Goal: Task Accomplishment & Management: Complete application form

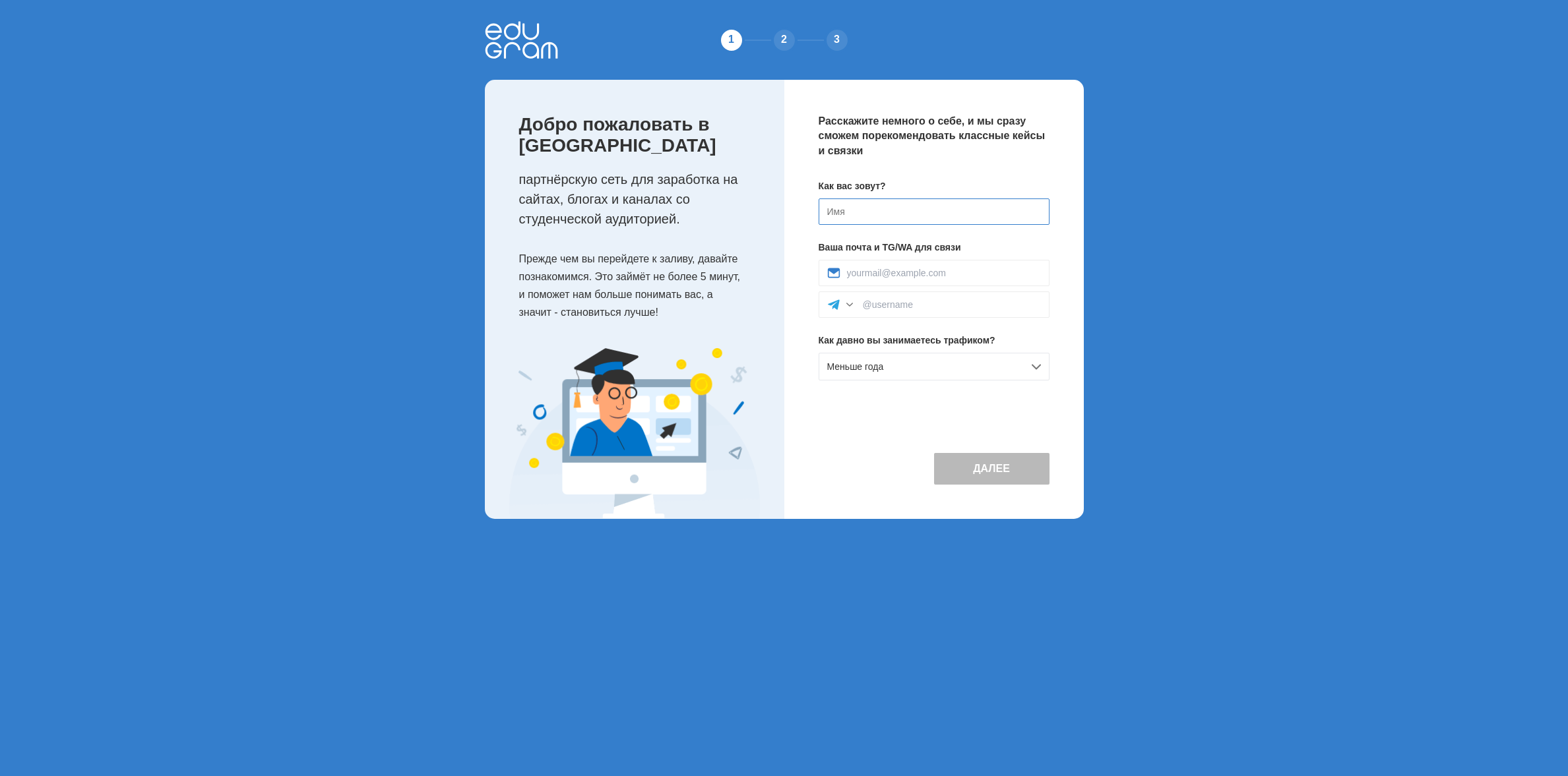
click at [853, 212] on input at bounding box center [934, 212] width 231 height 27
type input "Valentyn"
click at [905, 272] on input at bounding box center [944, 273] width 194 height 11
type input "kilav1985@gmail.com"
click at [913, 304] on input at bounding box center [952, 304] width 178 height 11
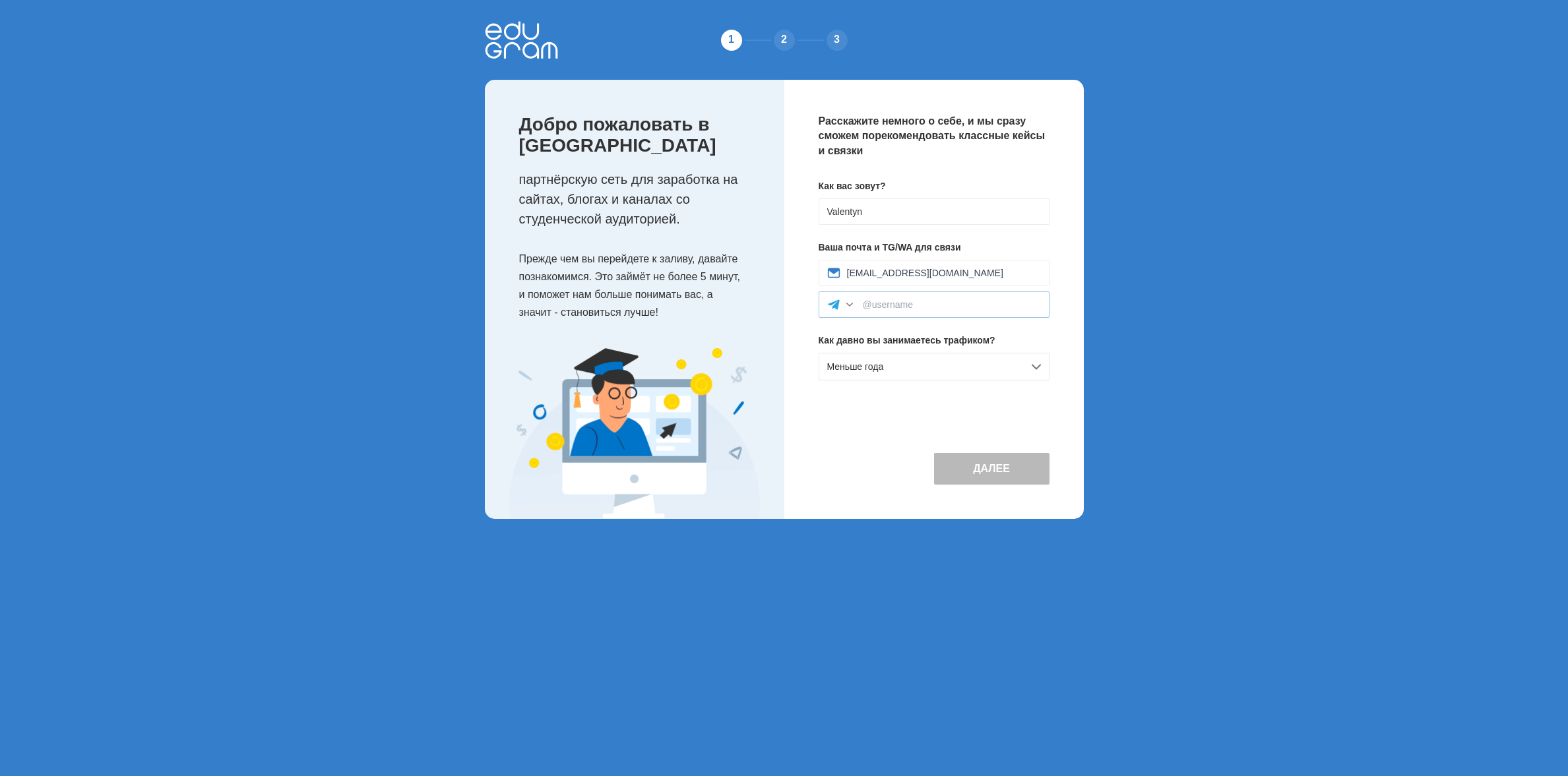
click at [848, 304] on div at bounding box center [849, 304] width 13 height 13
click at [872, 307] on input at bounding box center [952, 304] width 178 height 11
click at [895, 307] on input at bounding box center [952, 304] width 178 height 11
type input "@Valik"
click at [950, 401] on div "Расскажите немного о себе, и мы сразу сможем порекомендовать классные кейсы и с…" at bounding box center [933, 299] width 299 height 439
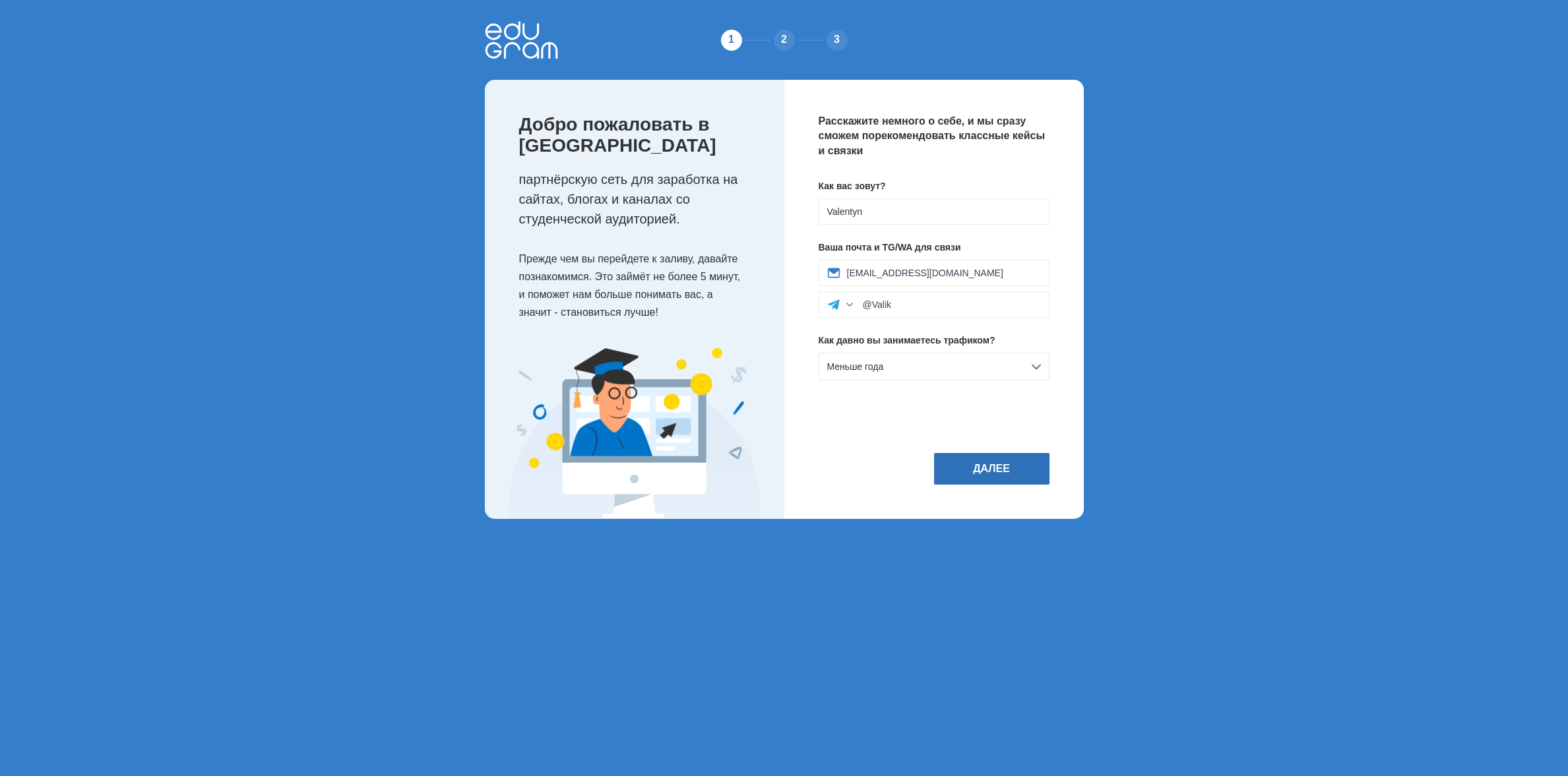
click at [1009, 485] on button "Далее" at bounding box center [991, 469] width 116 height 32
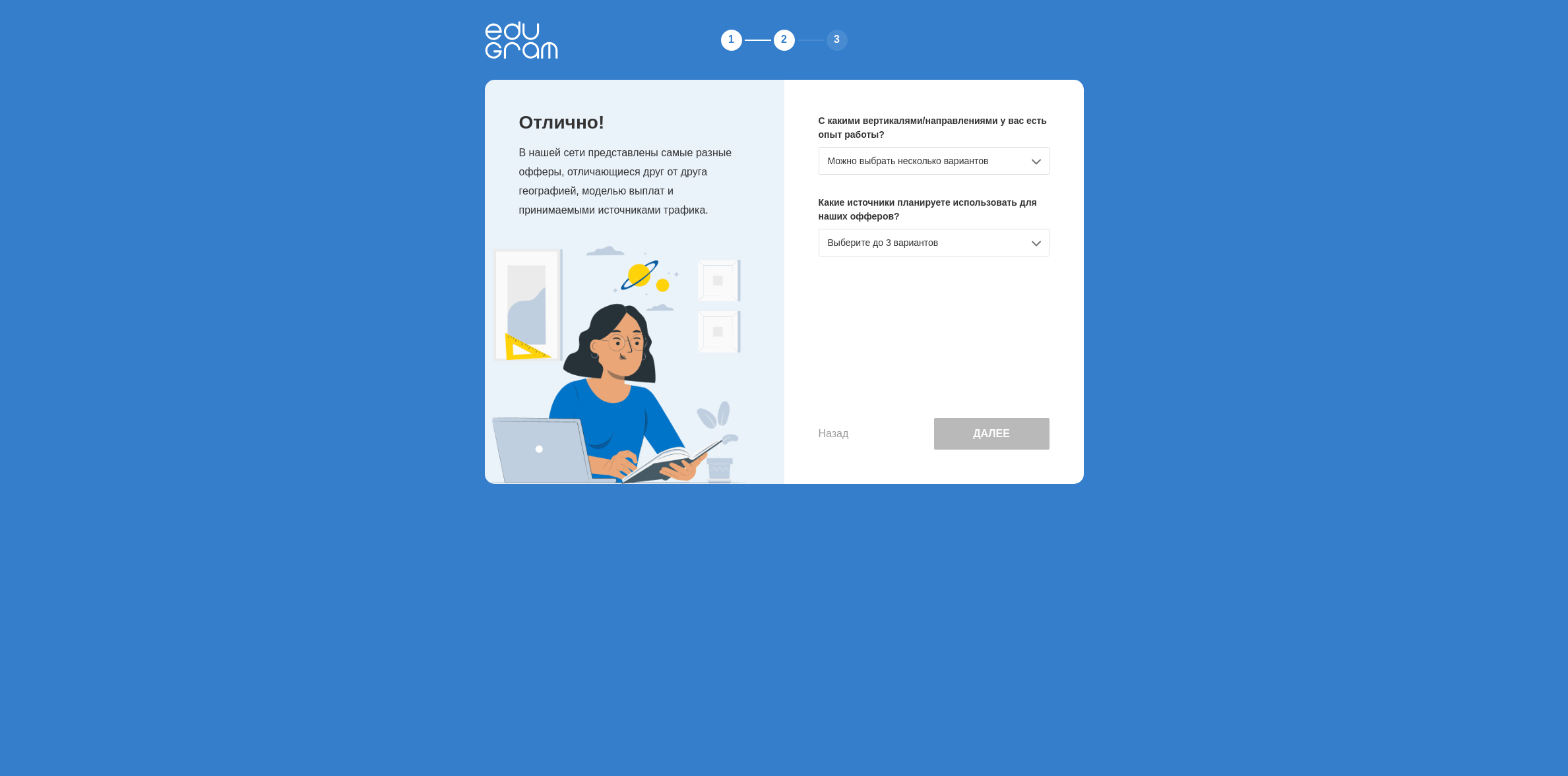
click at [925, 161] on div "Можно выбрать несколько вариантов" at bounding box center [934, 161] width 231 height 28
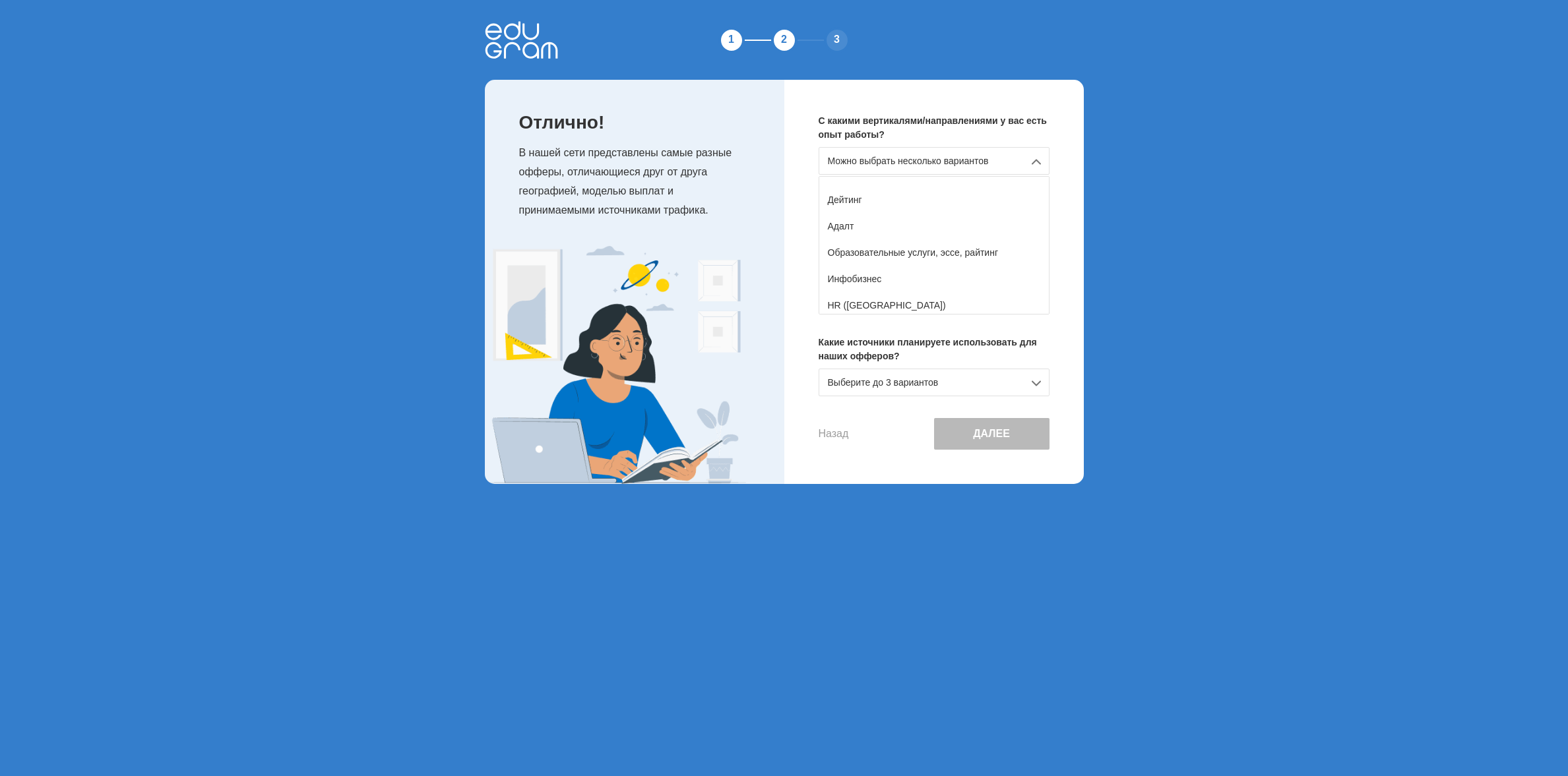
scroll to position [129, 0]
click at [937, 250] on div "Образовательные услуги, эссе, райтинг" at bounding box center [934, 246] width 230 height 27
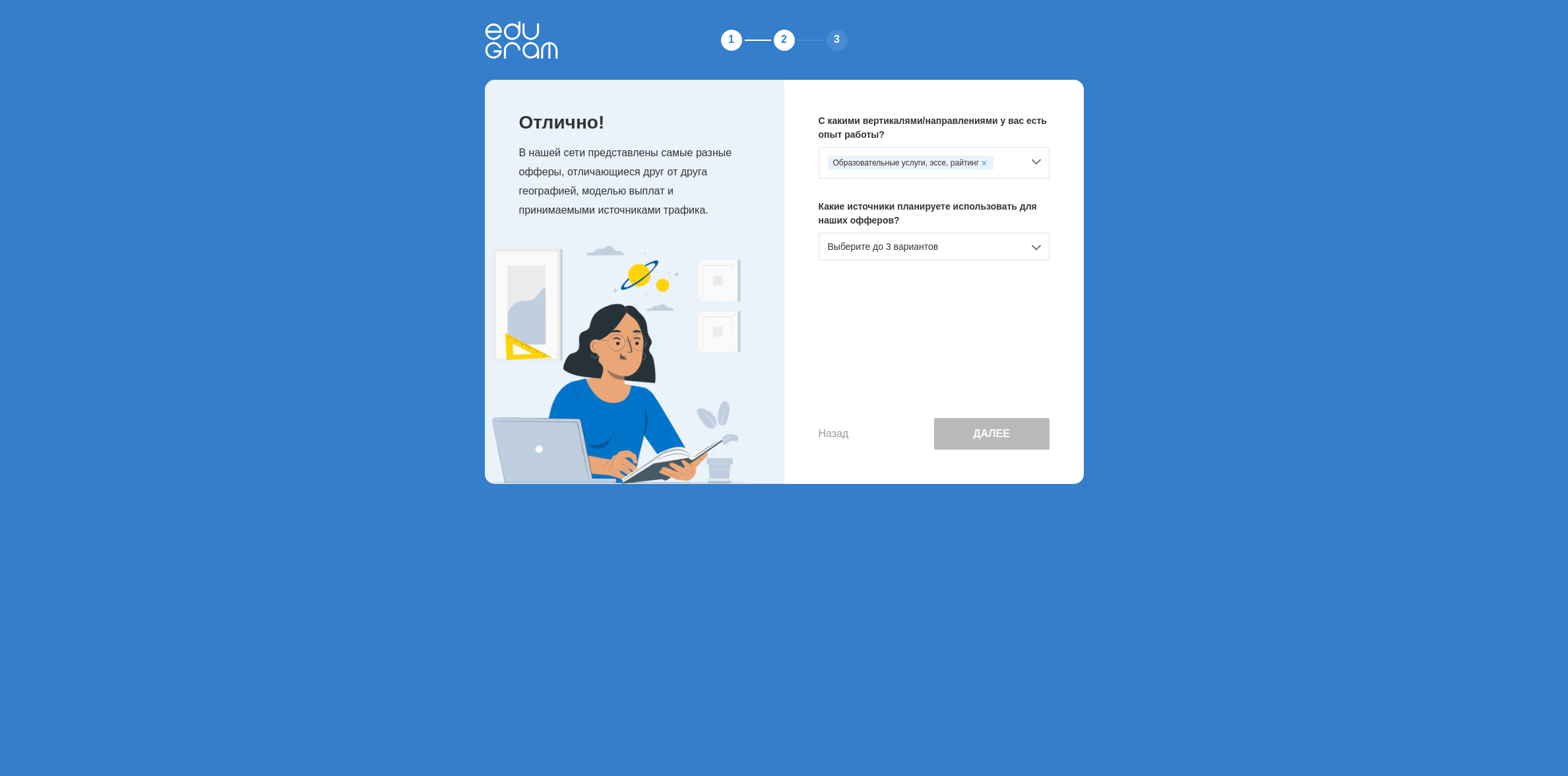
click at [946, 248] on div "Выберите до 3 вариантов" at bounding box center [934, 246] width 231 height 28
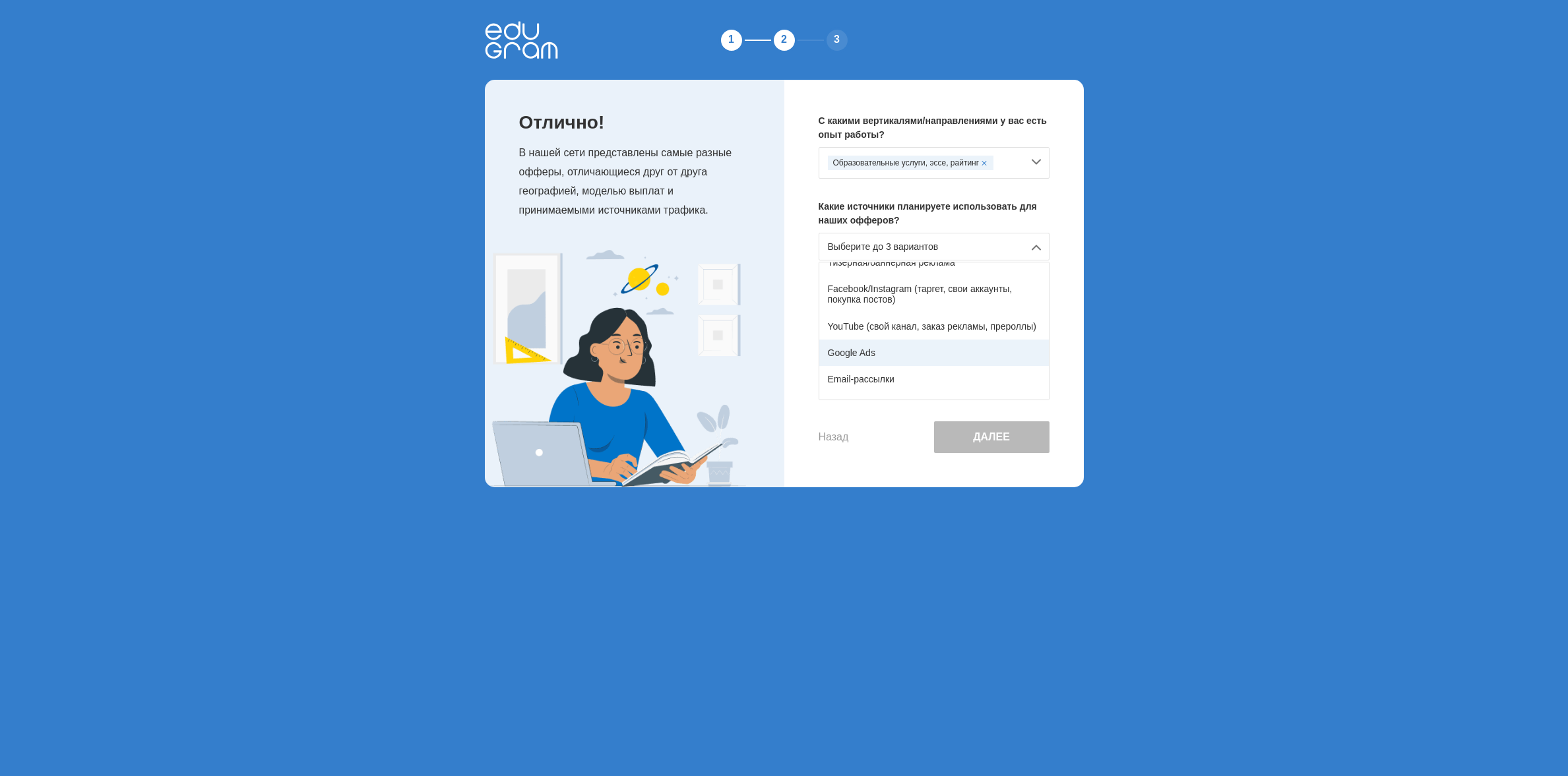
scroll to position [74, 0]
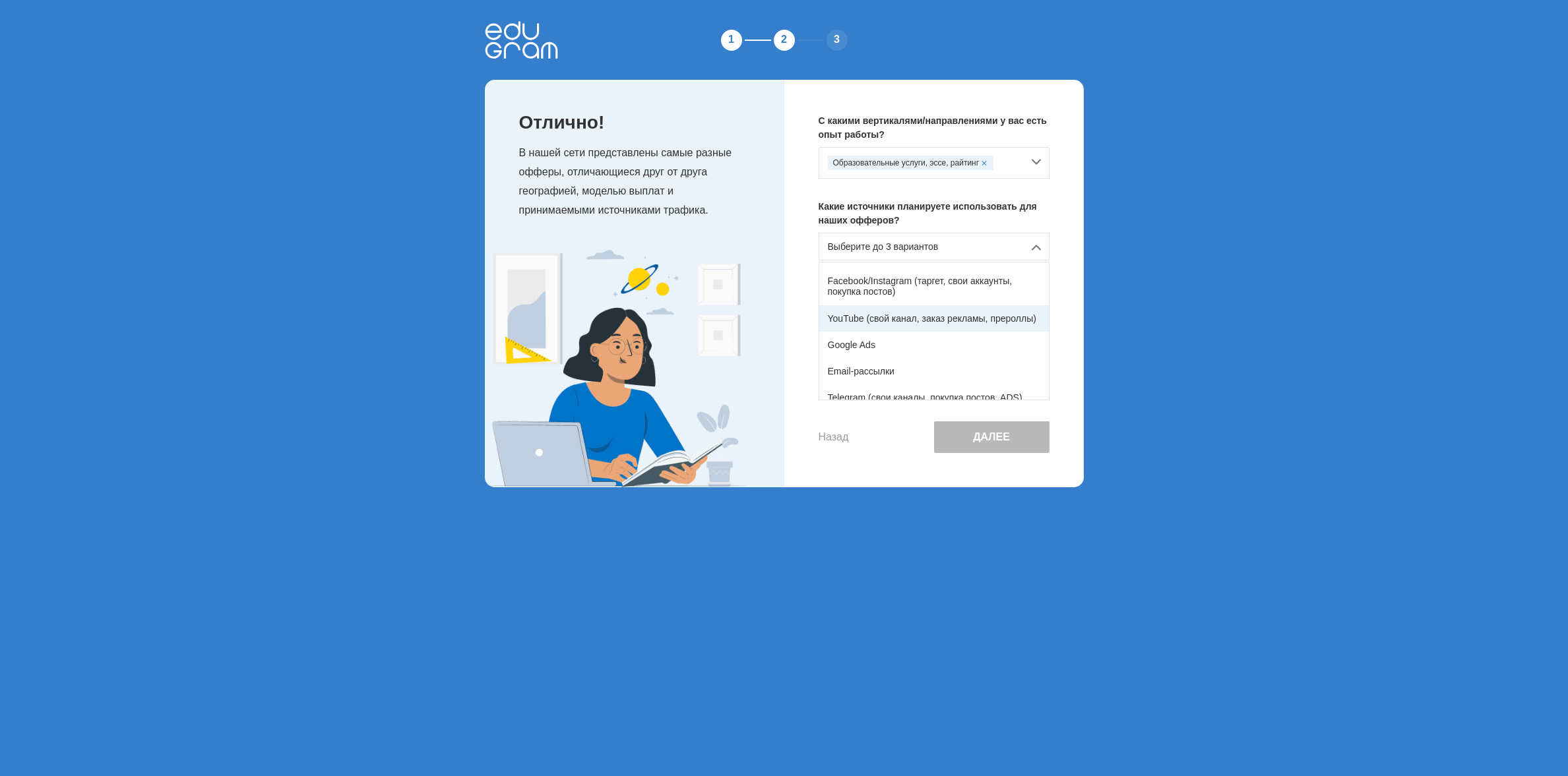
click at [930, 320] on div "YouTube (свой канал, заказ рекламы, прероллы)" at bounding box center [934, 318] width 230 height 27
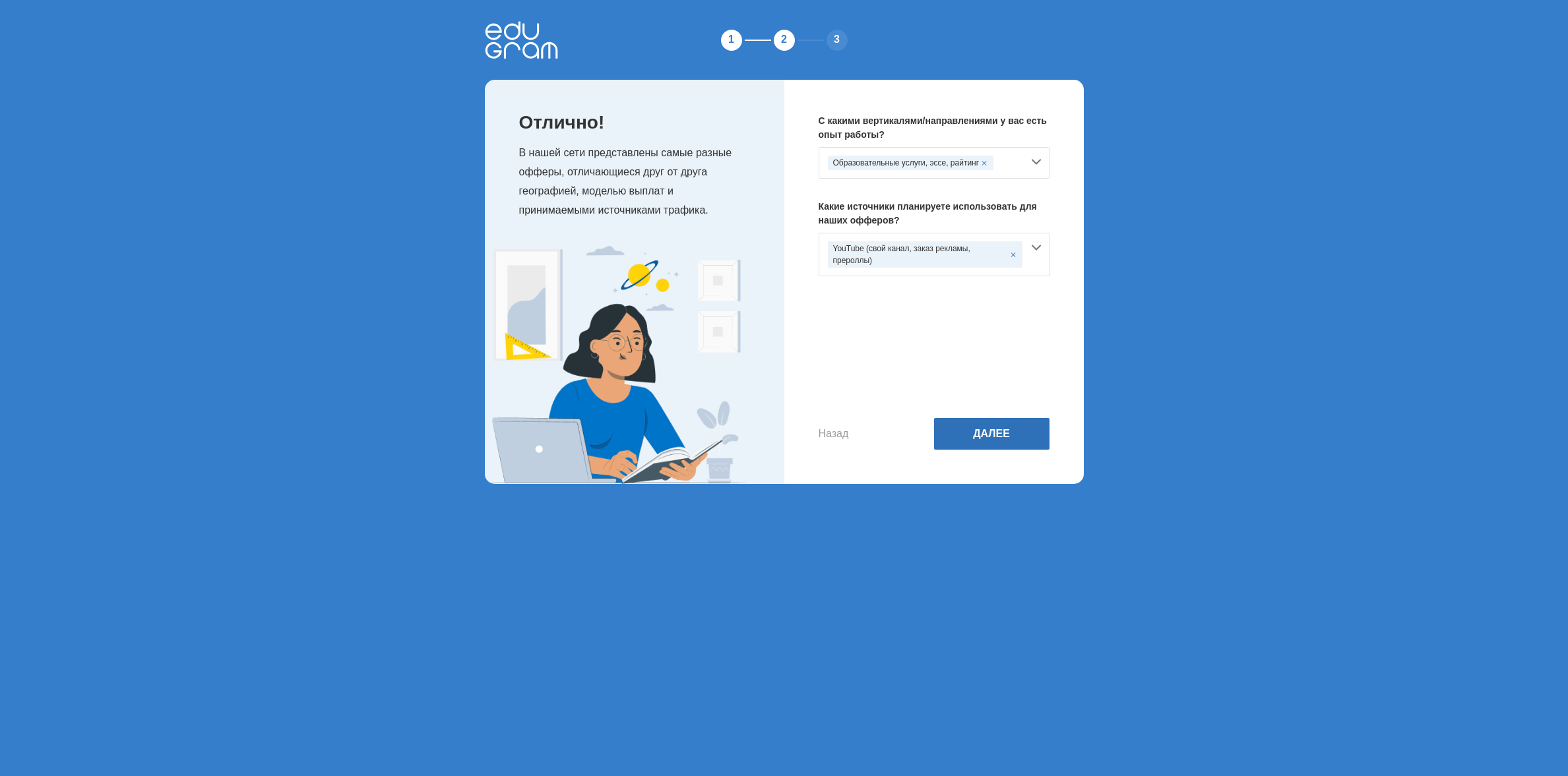
click at [987, 429] on button "Далее" at bounding box center [991, 434] width 116 height 32
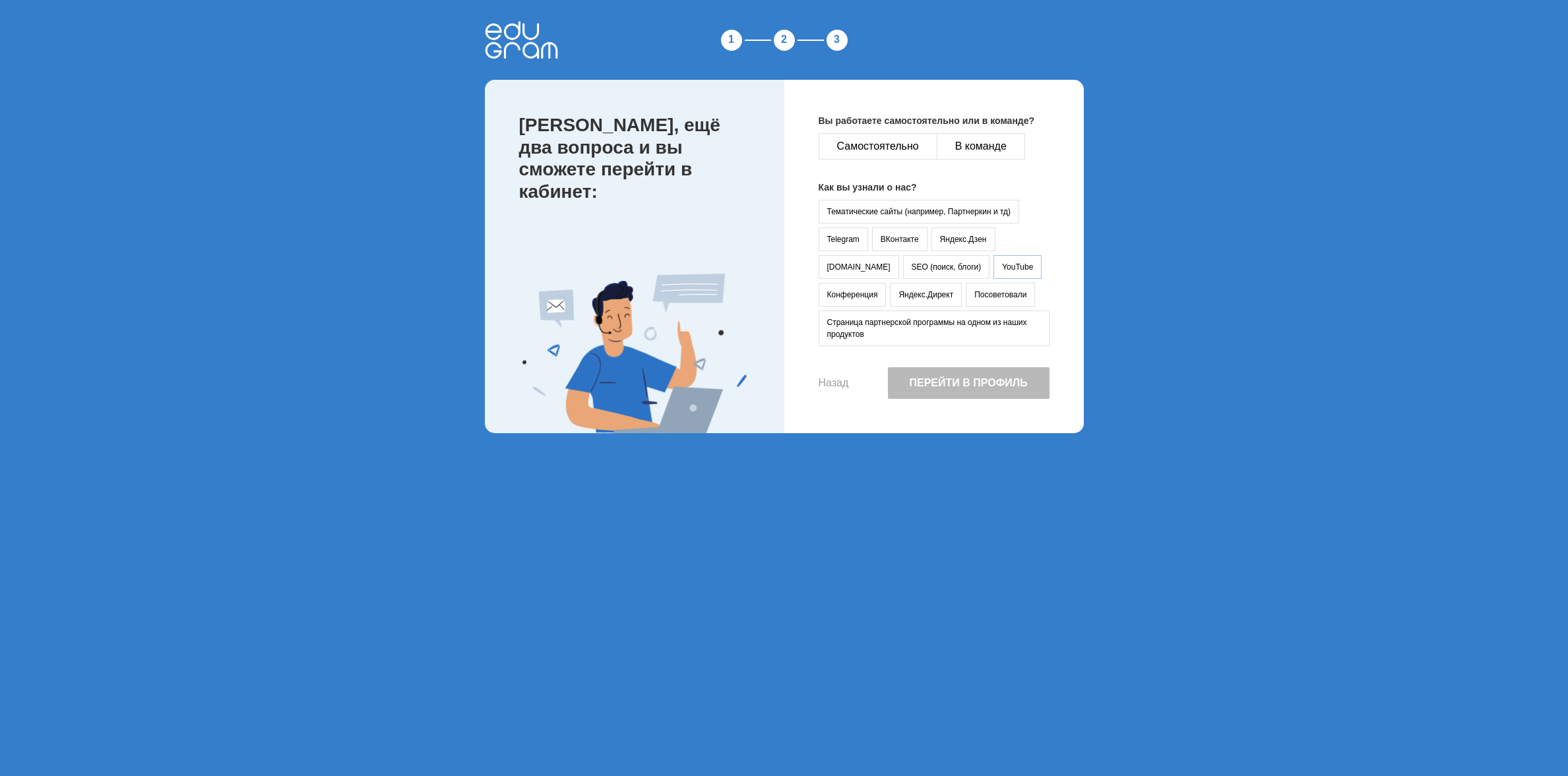
click at [994, 272] on button "YouTube" at bounding box center [1017, 267] width 48 height 24
click at [868, 143] on button "Самостоятельно" at bounding box center [877, 146] width 118 height 27
click at [963, 385] on button "Перейти в профиль" at bounding box center [969, 383] width 162 height 32
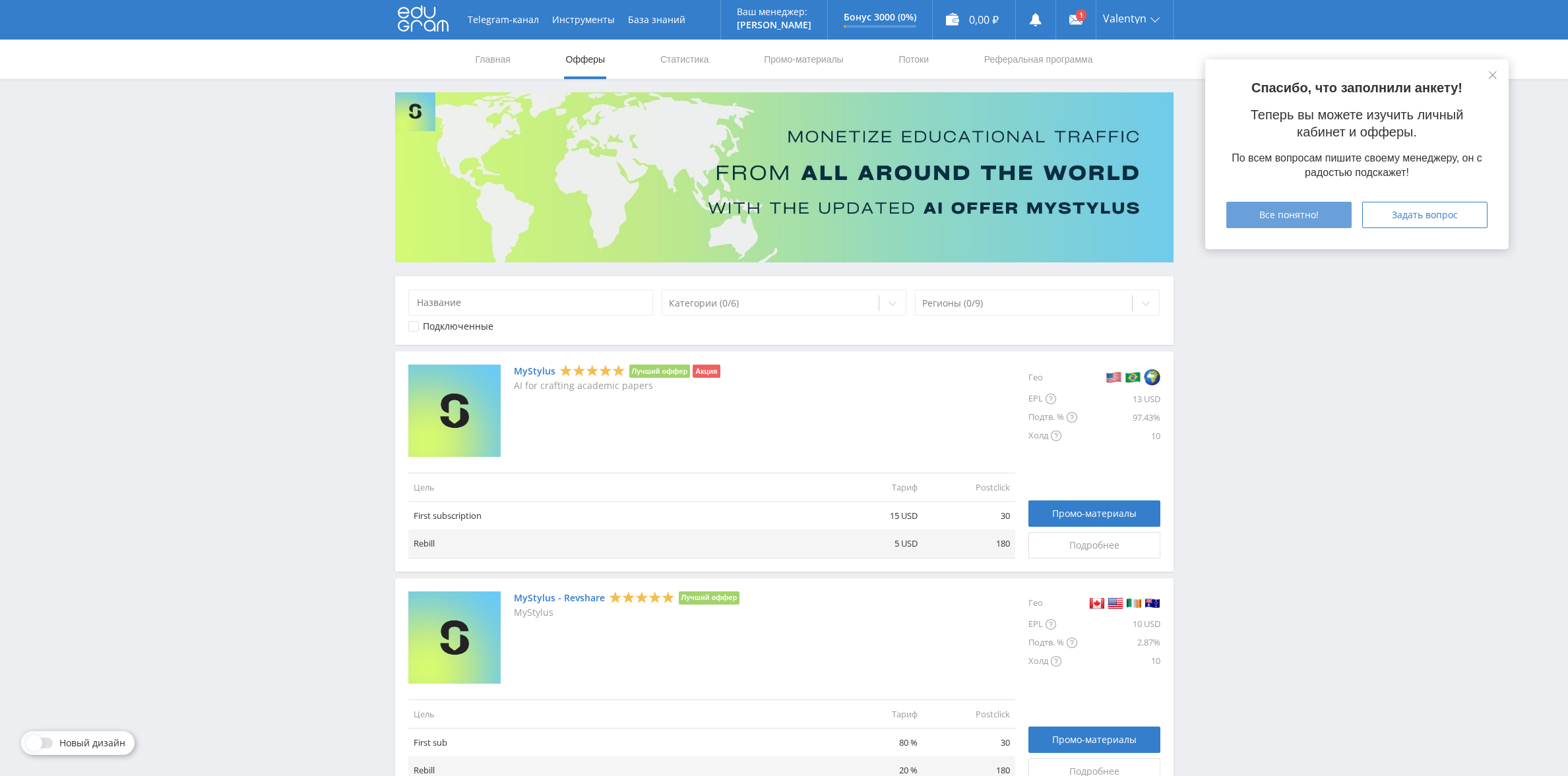
click at [1306, 219] on span "Все понятно!" at bounding box center [1289, 215] width 60 height 11
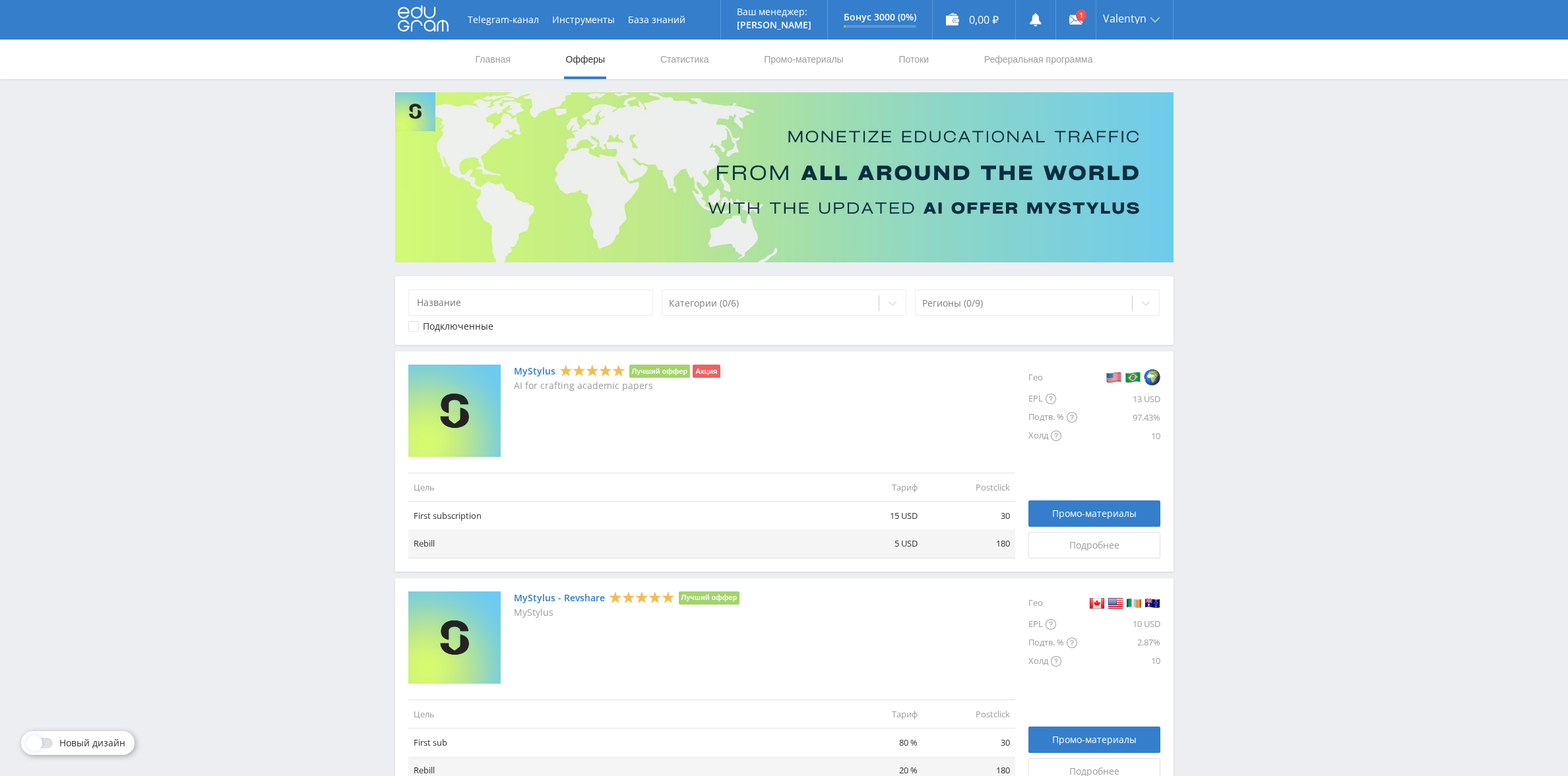
scroll to position [27, 0]
click at [1093, 508] on span "Промо-материалы" at bounding box center [1094, 513] width 85 height 11
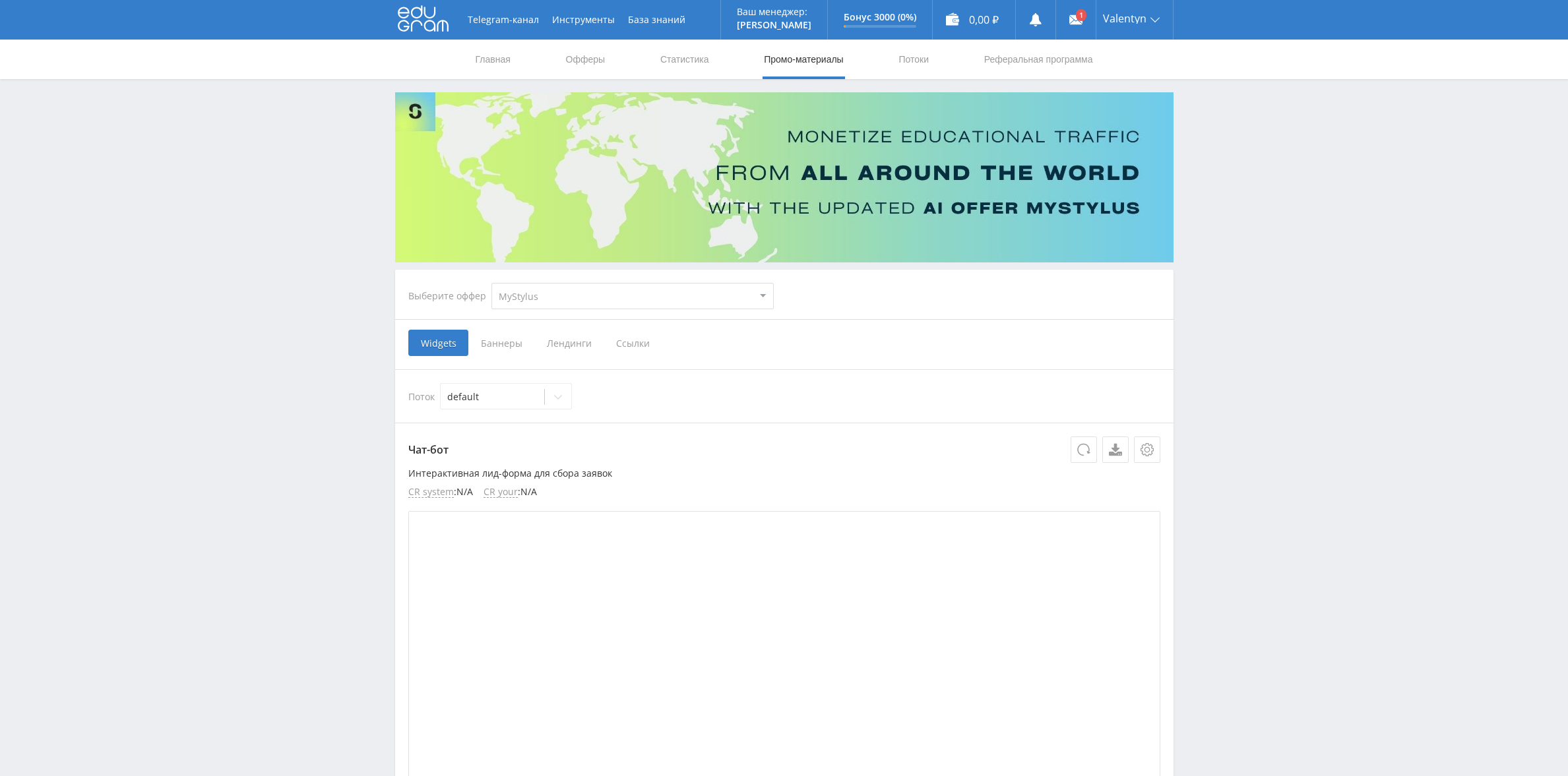
click at [632, 338] on span "Ссылки" at bounding box center [633, 342] width 59 height 27
click at [0, 0] on input "Ссылки" at bounding box center [0, 0] width 0 height 0
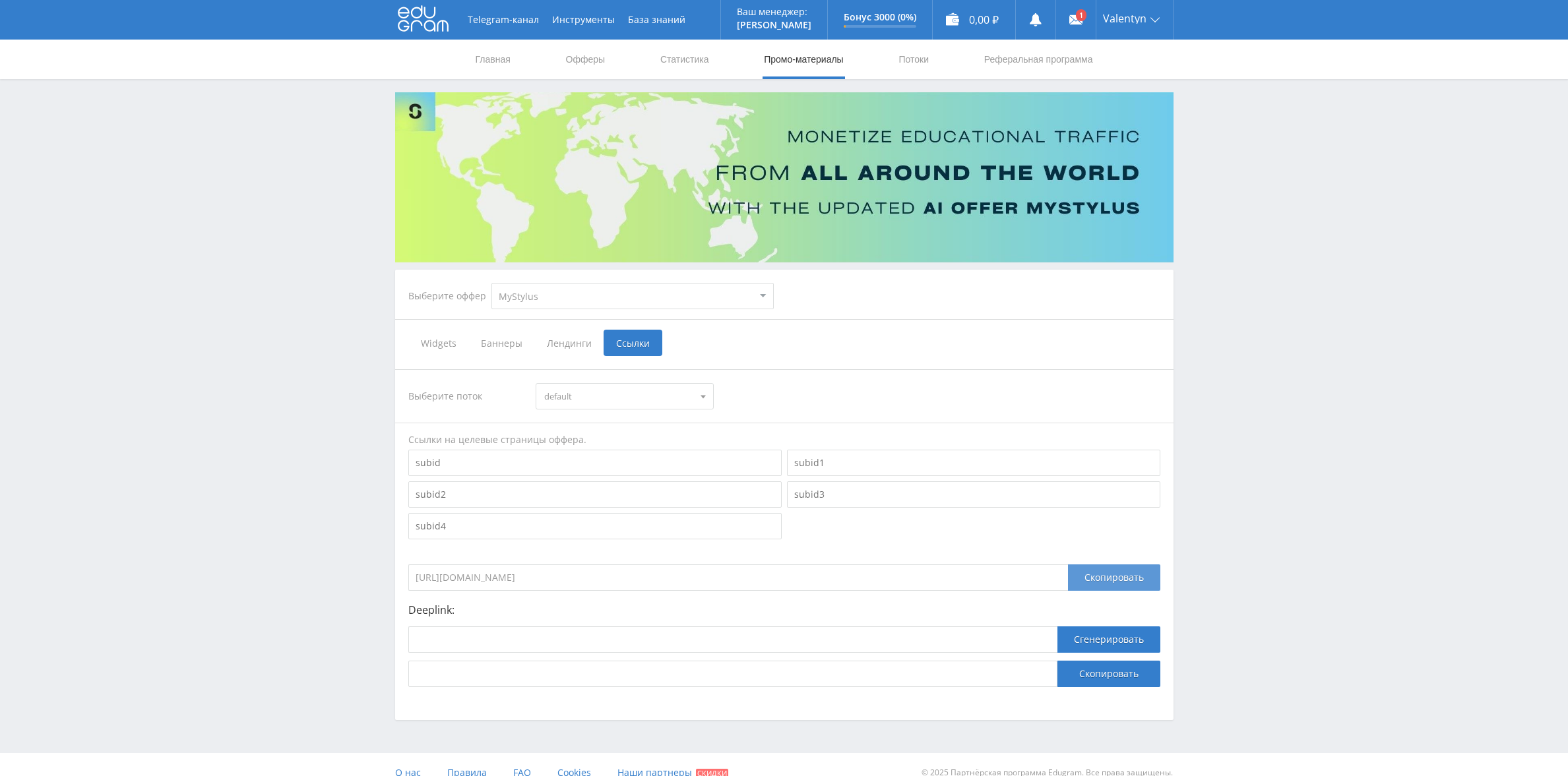
click at [1114, 582] on div "Скопировать" at bounding box center [1114, 577] width 93 height 27
click at [1109, 582] on div "Скопировать" at bounding box center [1114, 577] width 93 height 27
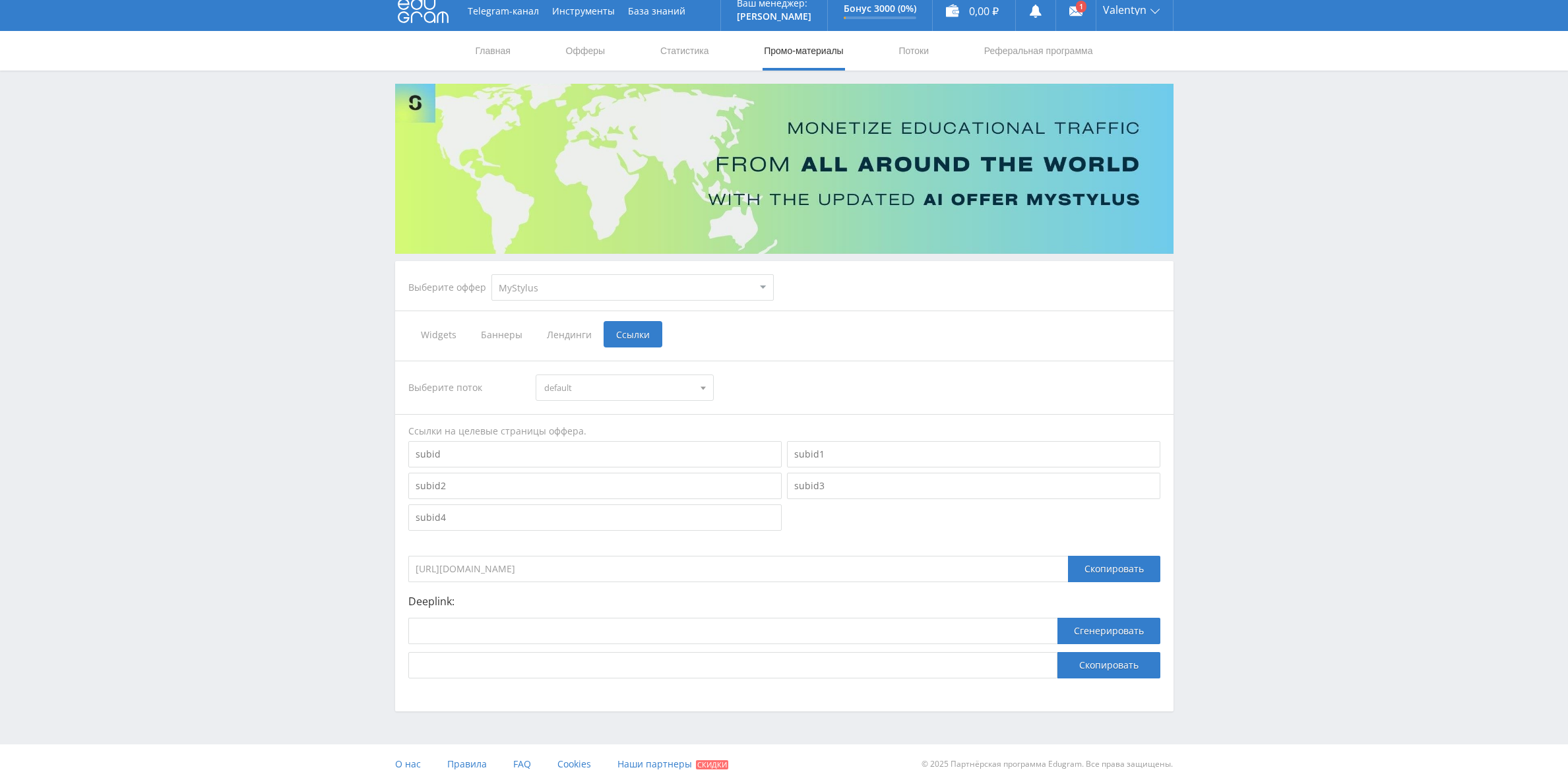
scroll to position [8, 0]
click at [1116, 568] on div "Скопировать" at bounding box center [1114, 569] width 93 height 27
click at [1155, 13] on div "Valentyn" at bounding box center [1134, 10] width 77 height 39
click at [1139, 42] on link "Профиль" at bounding box center [1134, 42] width 77 height 24
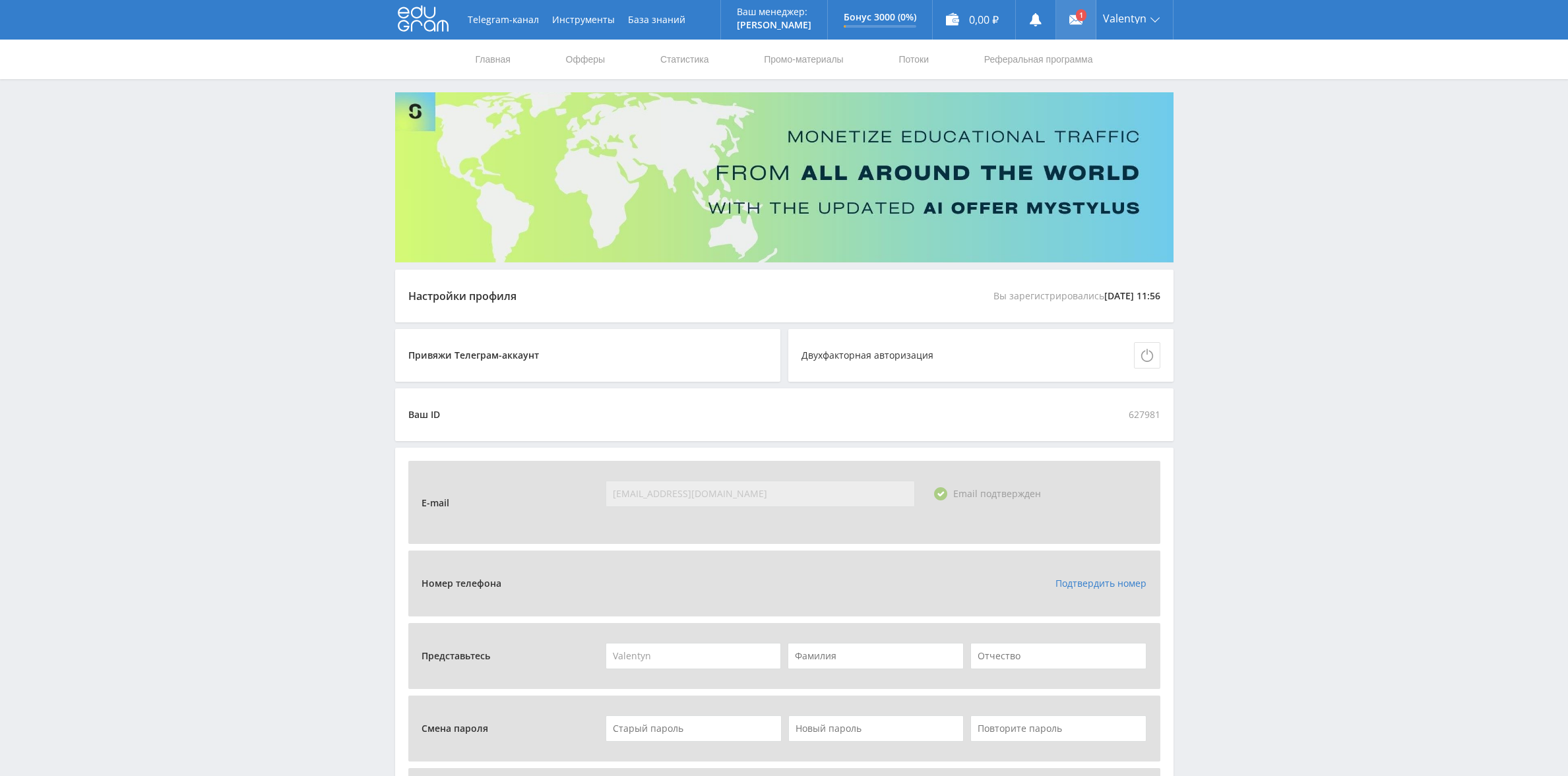
click at [1078, 17] on link at bounding box center [1075, 19] width 39 height 39
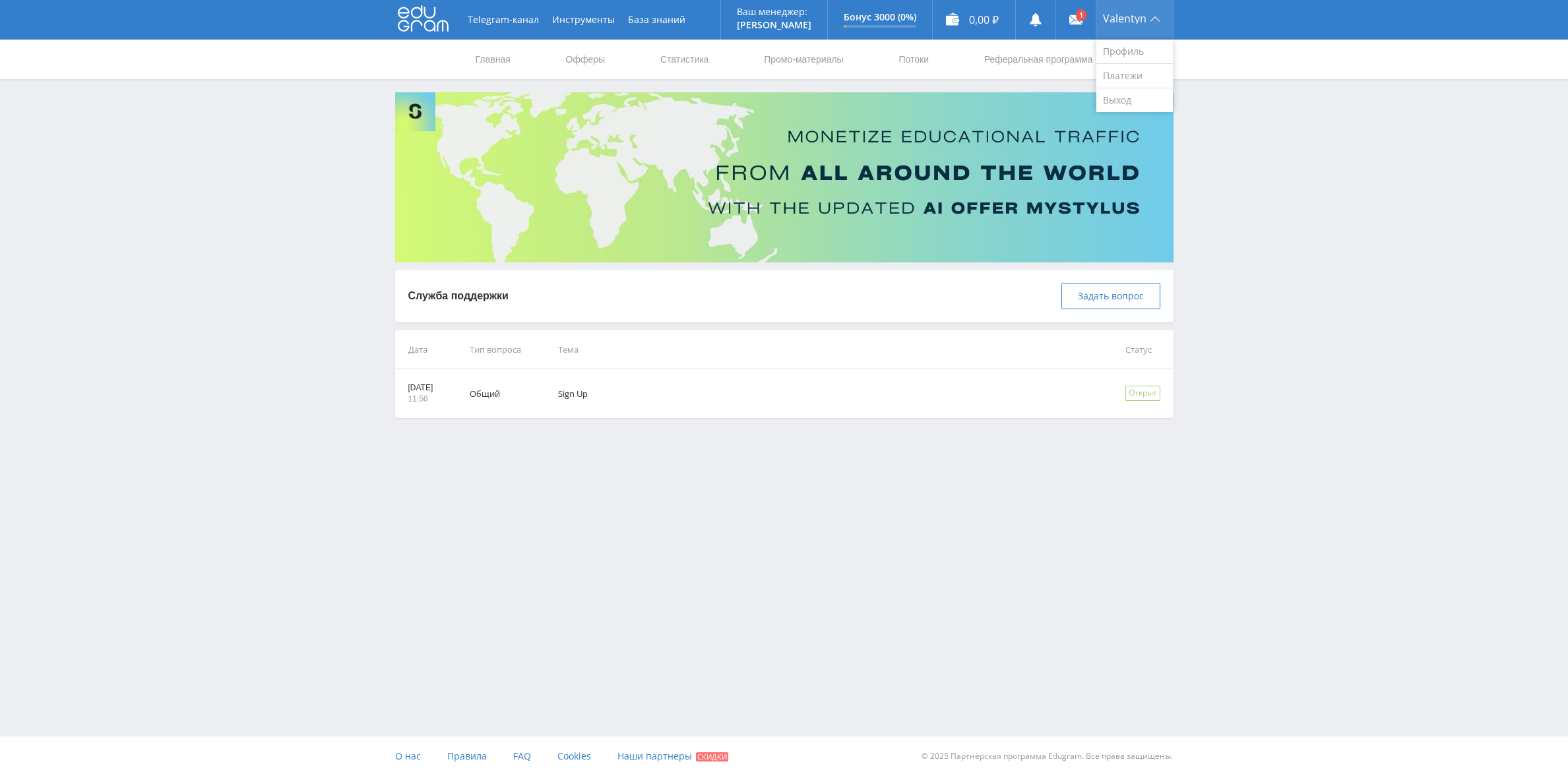
click at [1144, 25] on div "Valentyn" at bounding box center [1134, 19] width 77 height 39
click at [1128, 77] on link "Платежи" at bounding box center [1134, 76] width 77 height 24
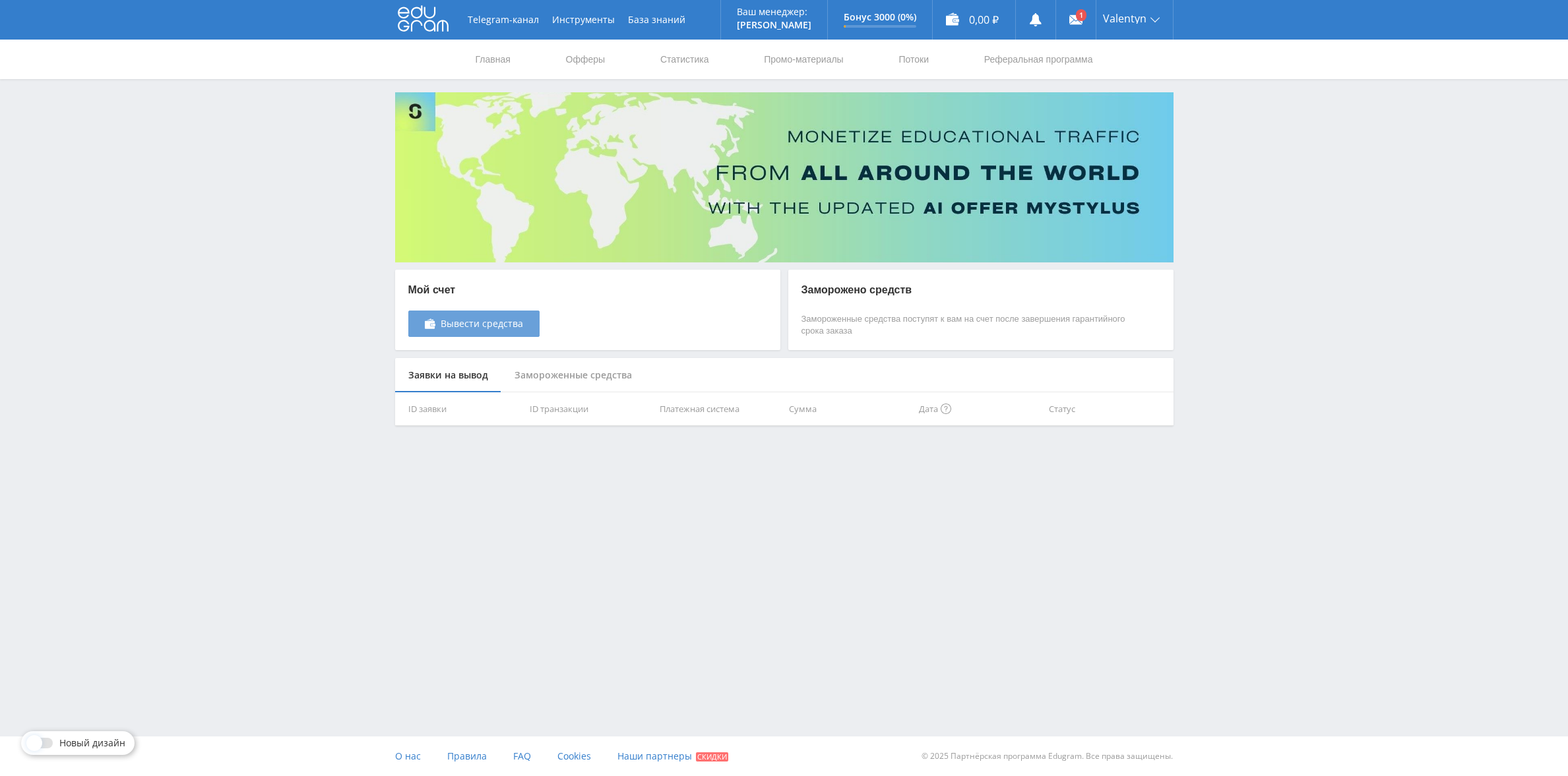
click at [499, 328] on span "Вывести средства" at bounding box center [482, 324] width 83 height 11
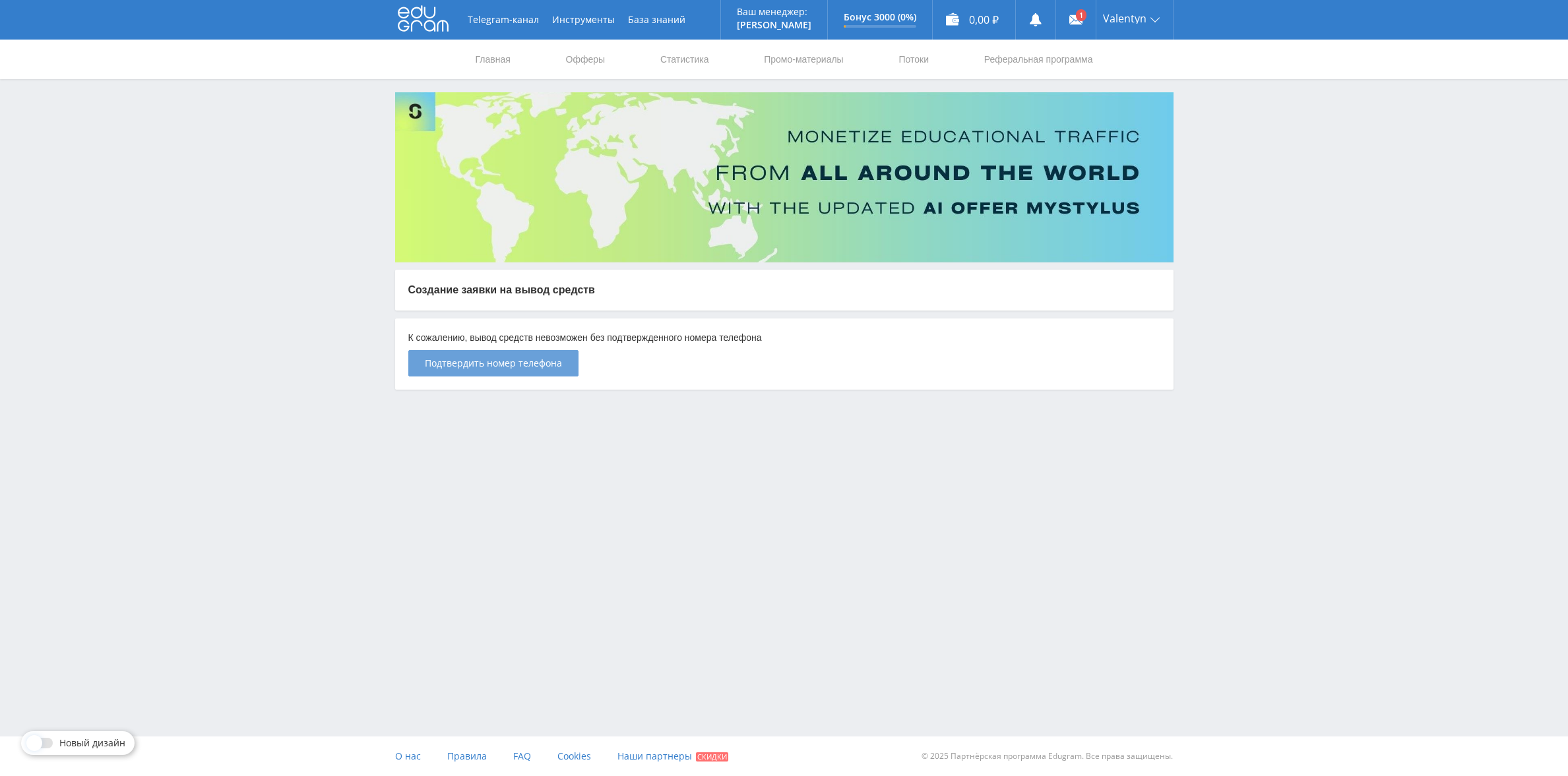
click at [501, 371] on button "Подтвердить номер телефона" at bounding box center [493, 363] width 170 height 27
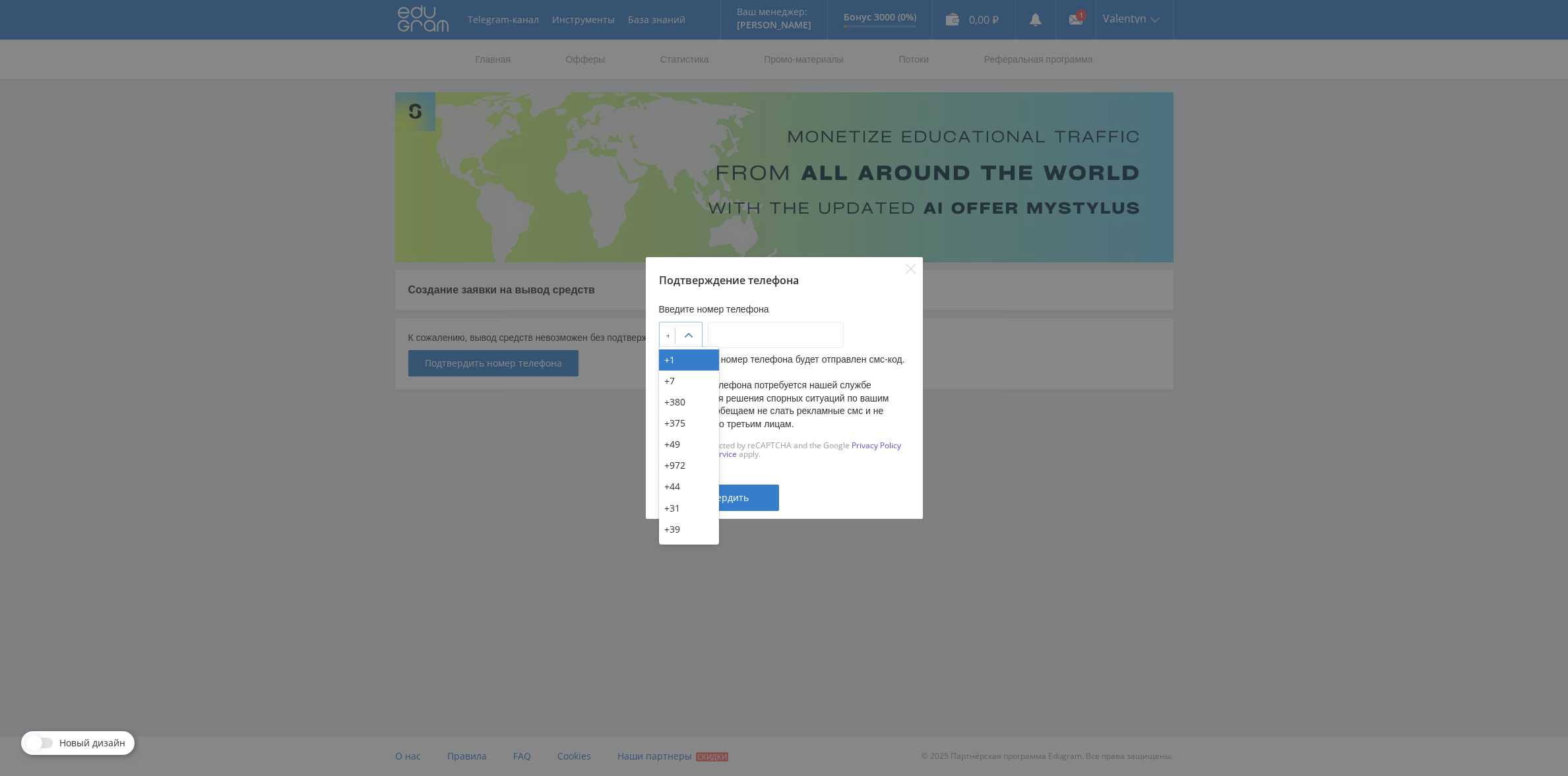
click at [694, 330] on icon at bounding box center [689, 335] width 11 height 11
click at [669, 329] on div at bounding box center [668, 335] width 3 height 13
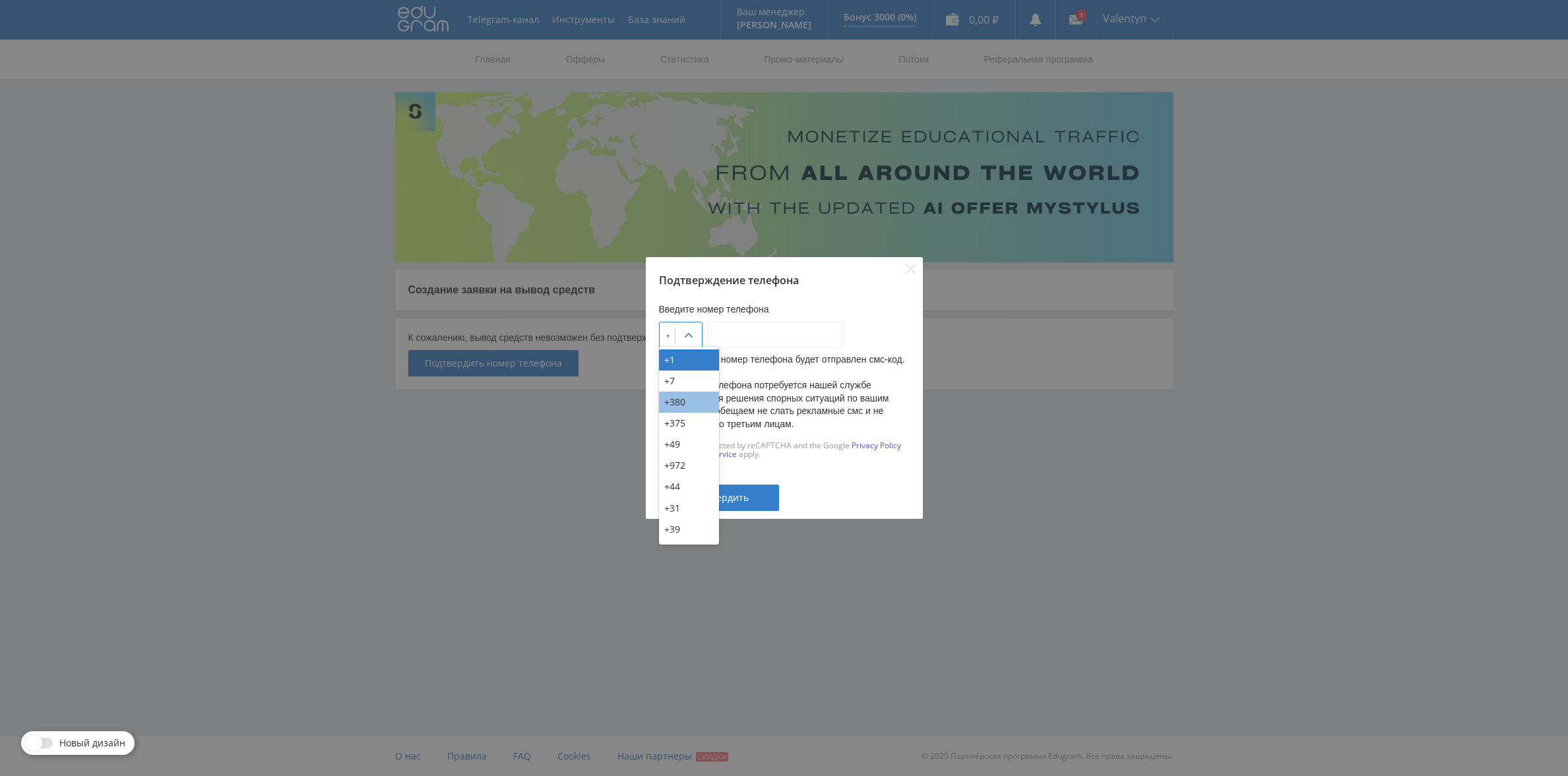
click at [688, 406] on div "+380" at bounding box center [689, 402] width 60 height 21
click at [694, 330] on icon at bounding box center [689, 335] width 11 height 11
click at [913, 264] on icon "Close" at bounding box center [910, 268] width 10 height 10
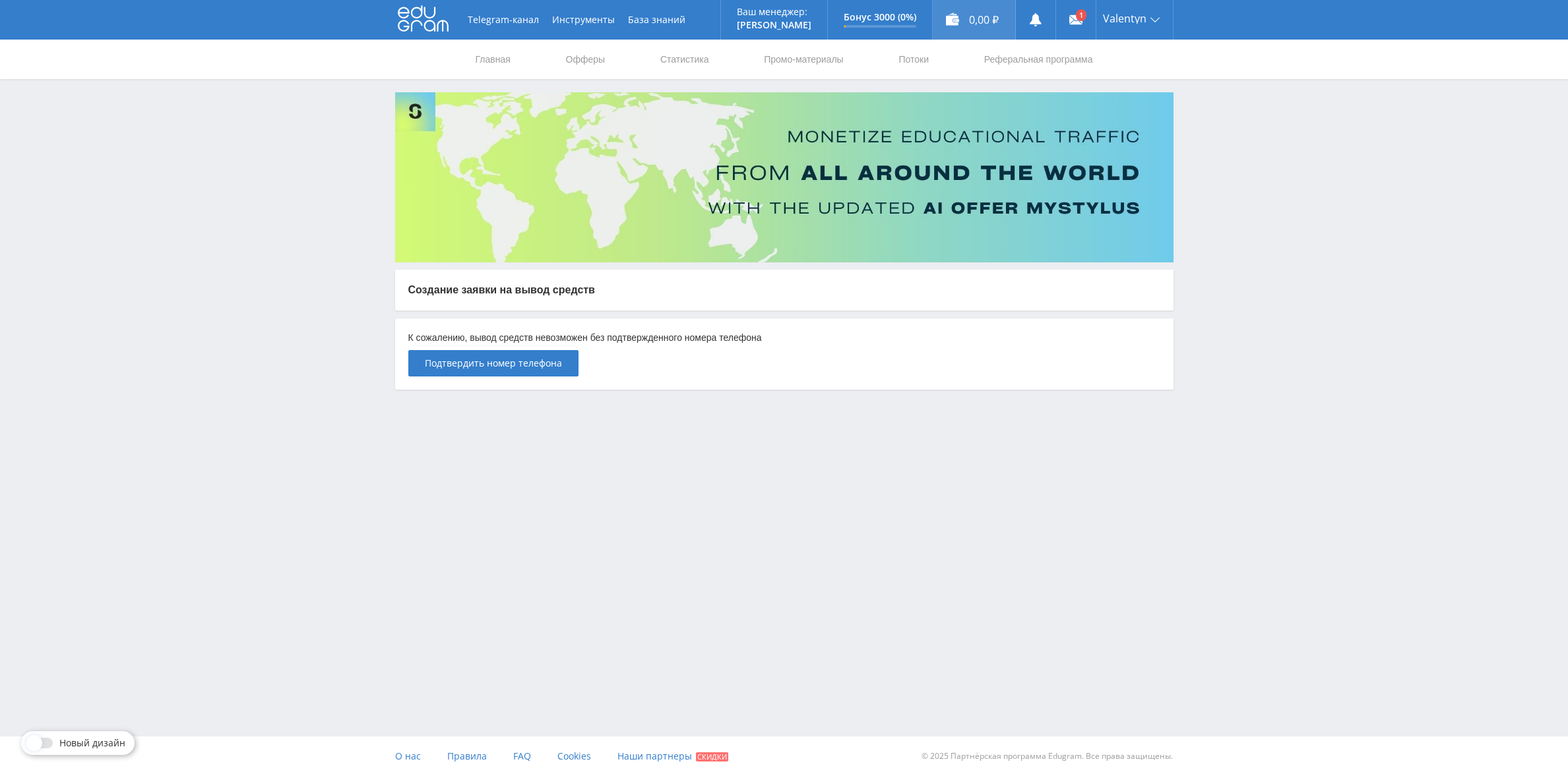
click at [971, 22] on div "0,00 ₽" at bounding box center [974, 19] width 83 height 39
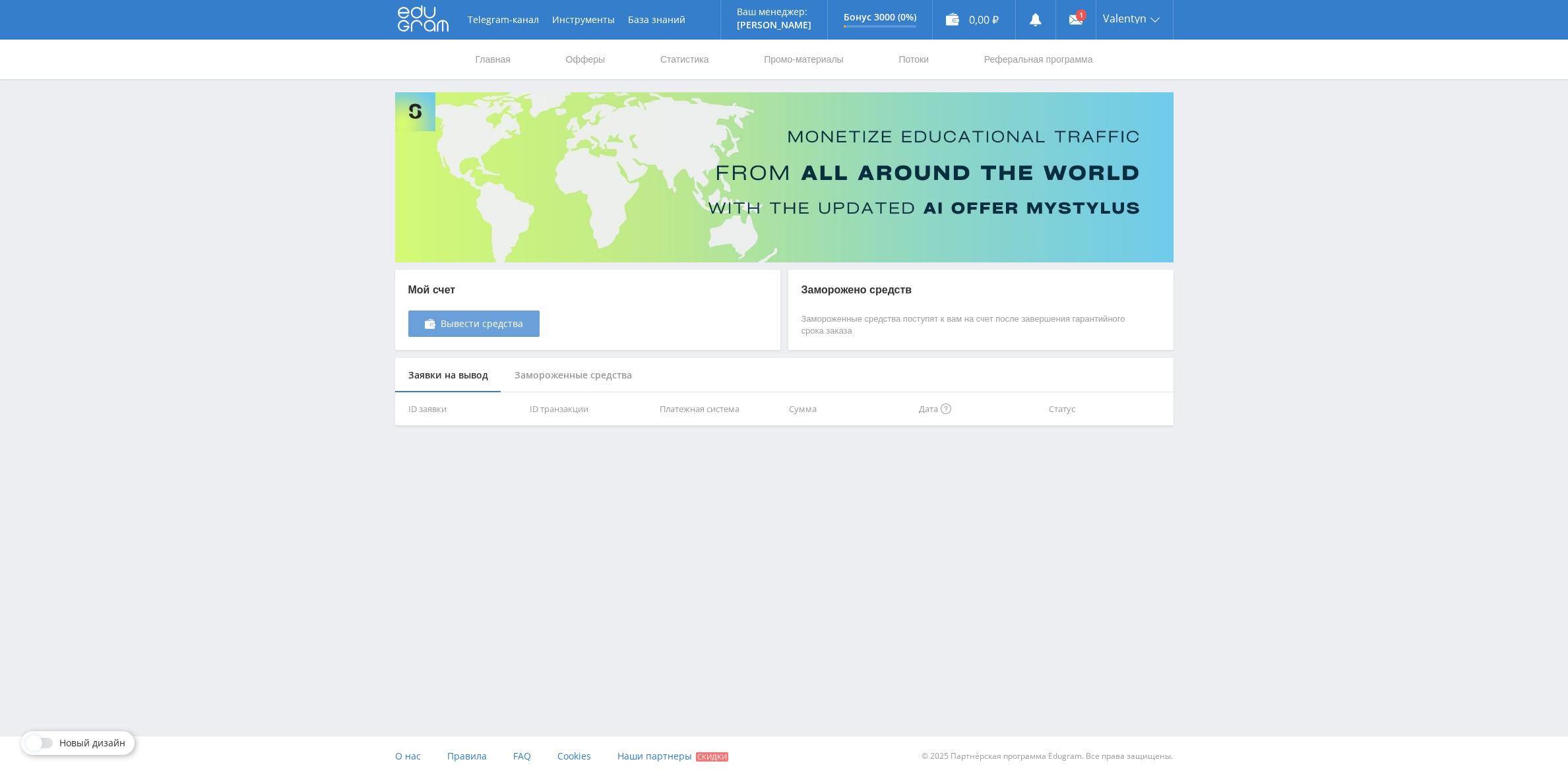
click at [507, 320] on span "Вывести средства" at bounding box center [482, 324] width 83 height 11
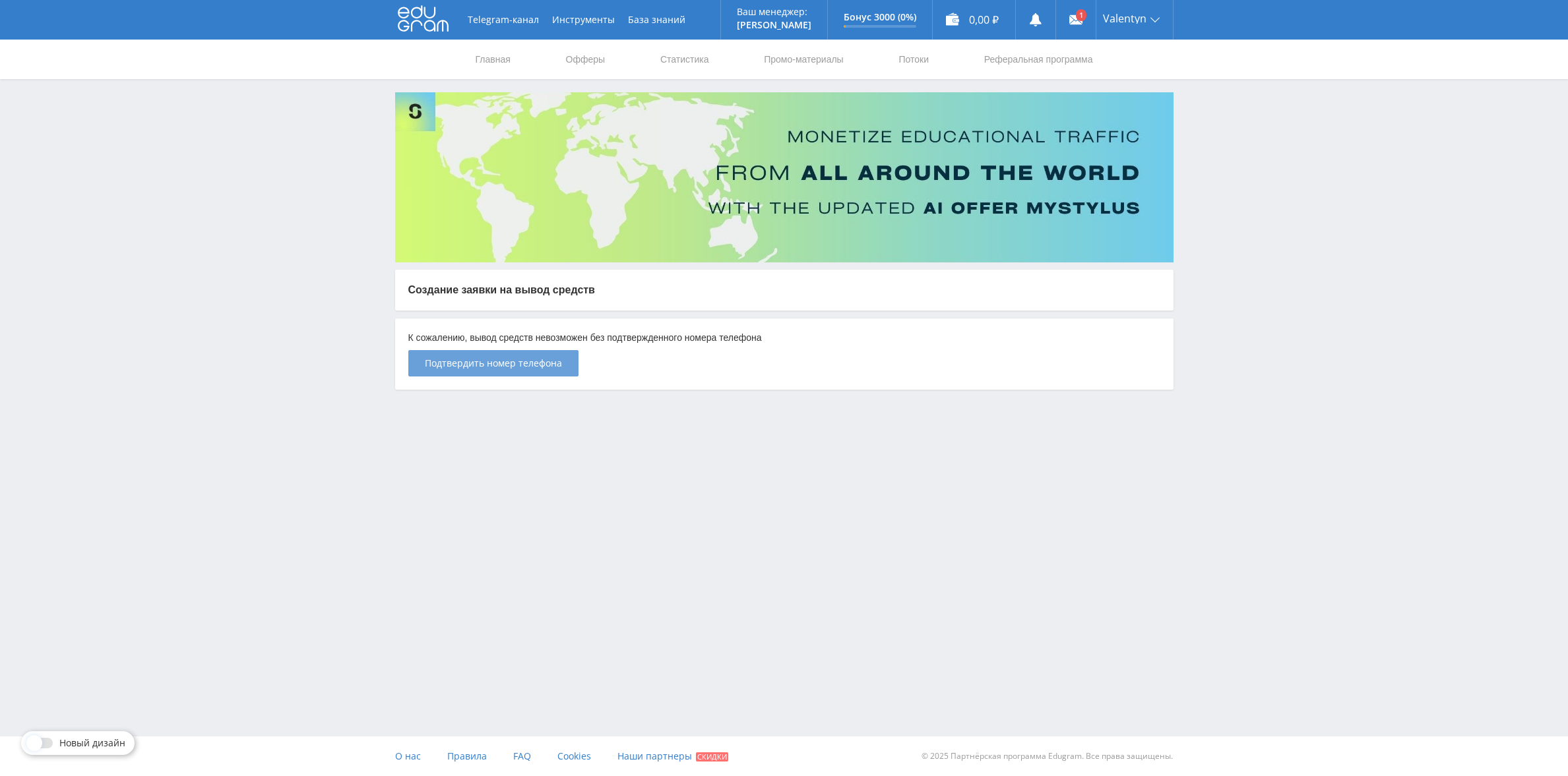
click at [547, 366] on span "Подтвердить номер телефона" at bounding box center [493, 363] width 137 height 11
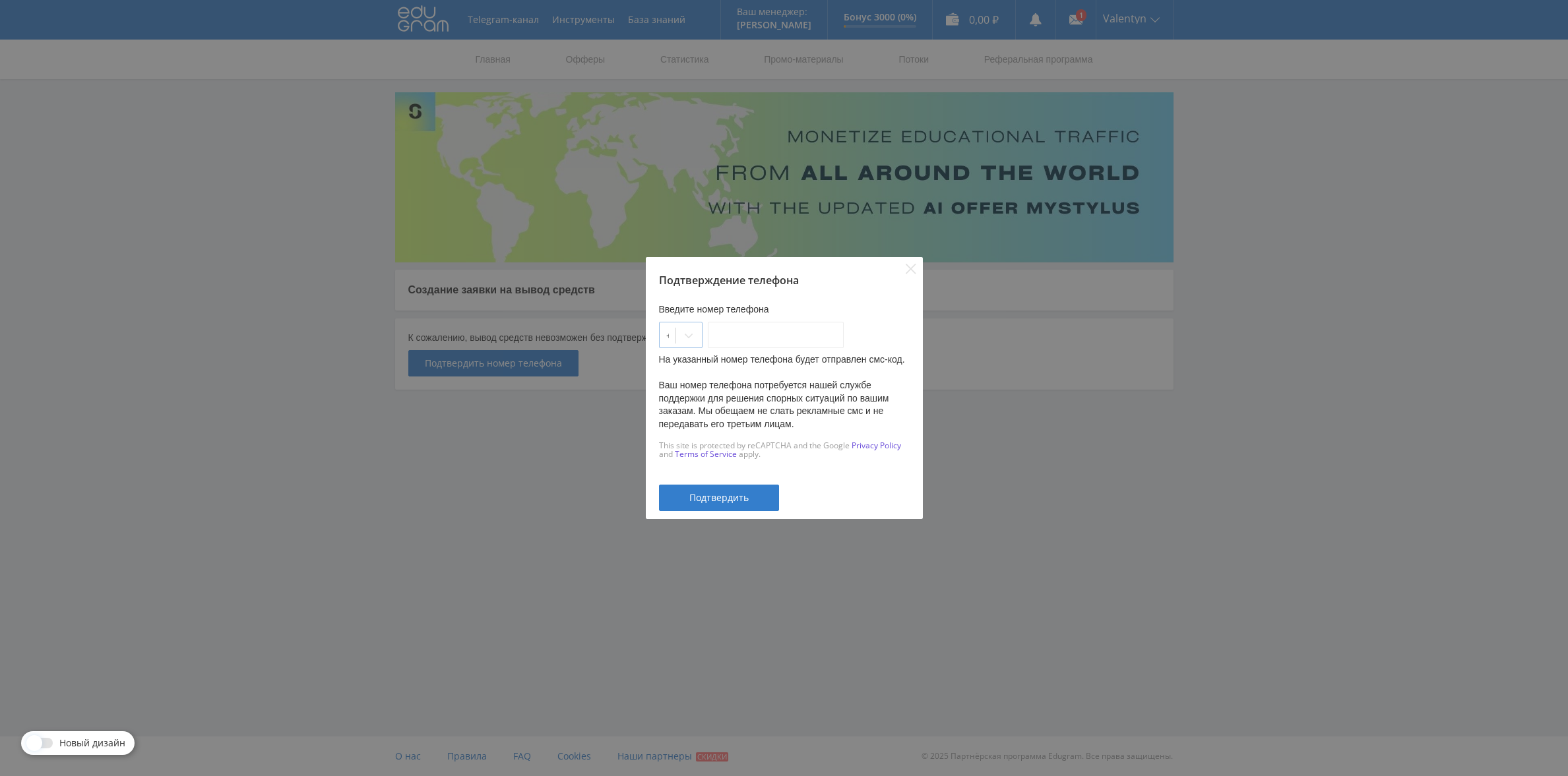
click at [694, 330] on icon at bounding box center [689, 335] width 11 height 11
click at [908, 263] on icon "Close" at bounding box center [910, 268] width 10 height 10
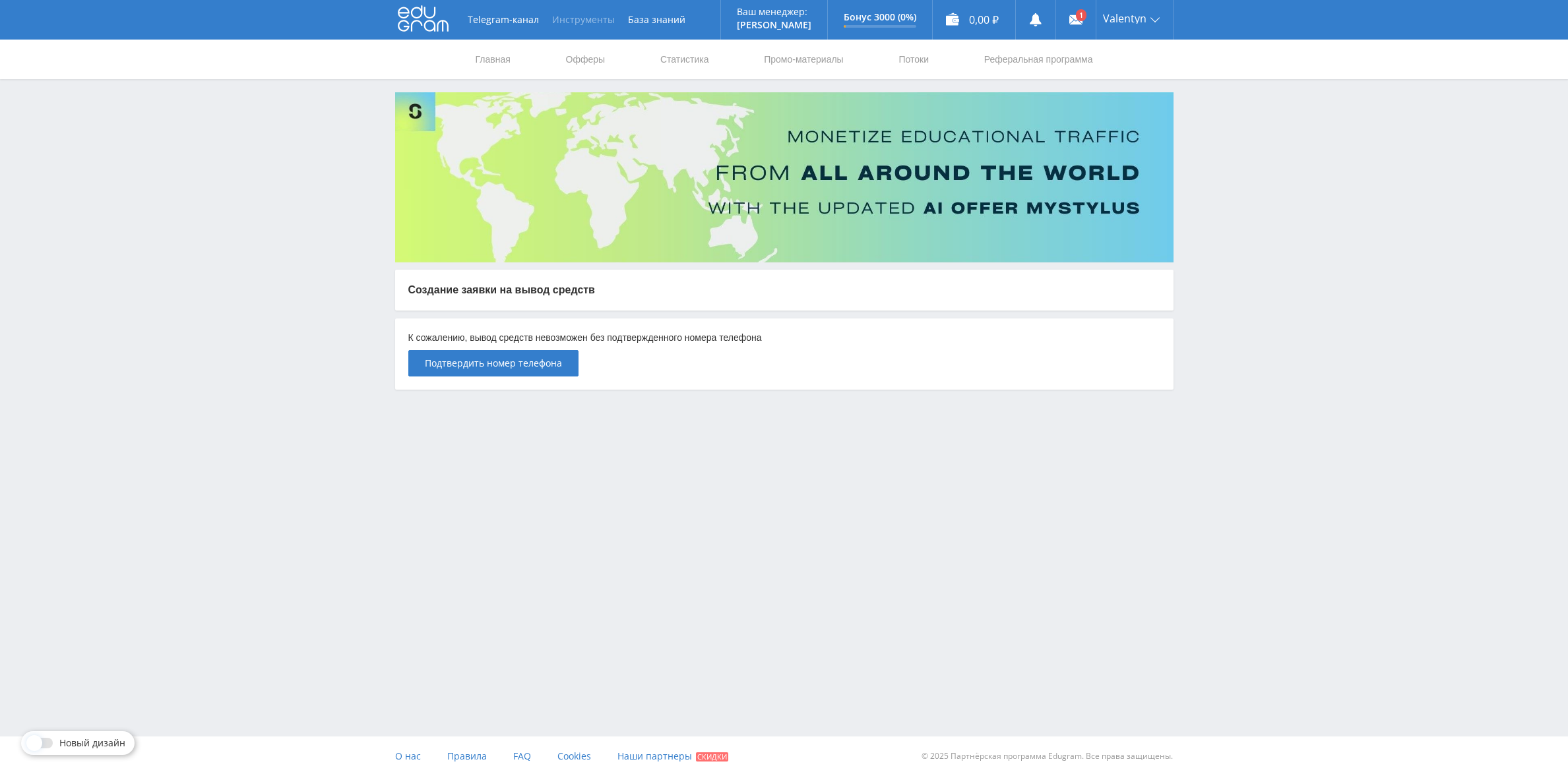
click at [596, 20] on button "Инструменты" at bounding box center [584, 19] width 76 height 39
click at [555, 4] on button "Инструменты" at bounding box center [584, 19] width 76 height 39
